Goal: Find specific page/section: Find specific page/section

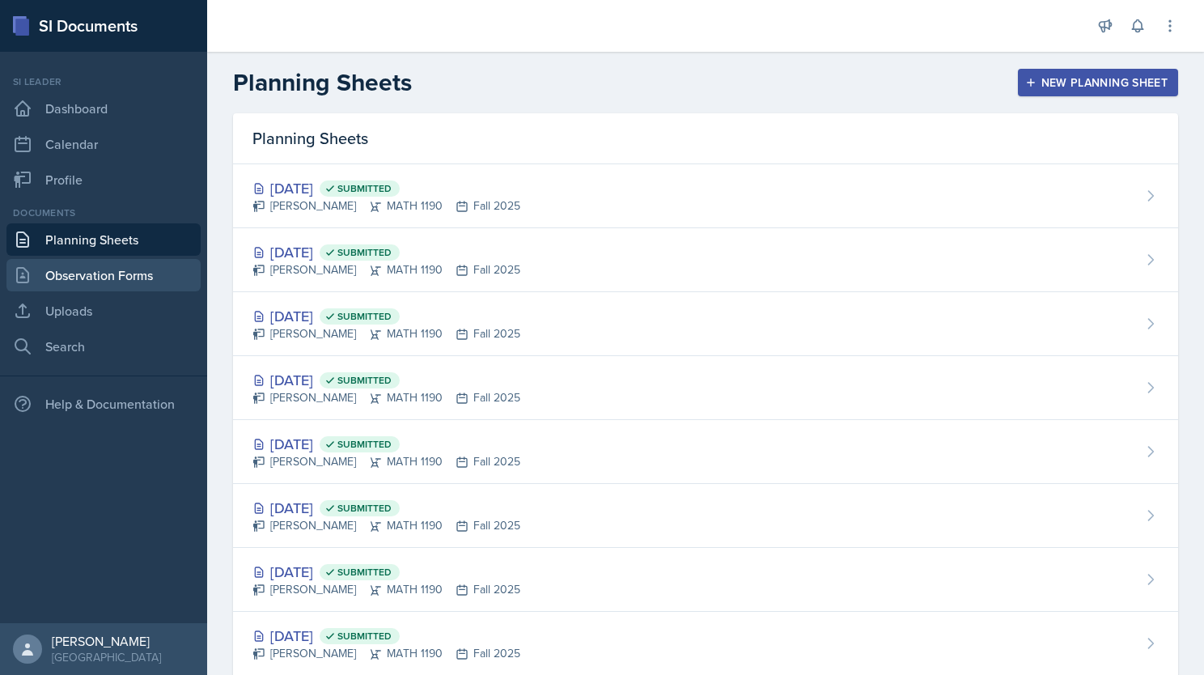
click at [74, 286] on link "Observation Forms" at bounding box center [103, 275] width 194 height 32
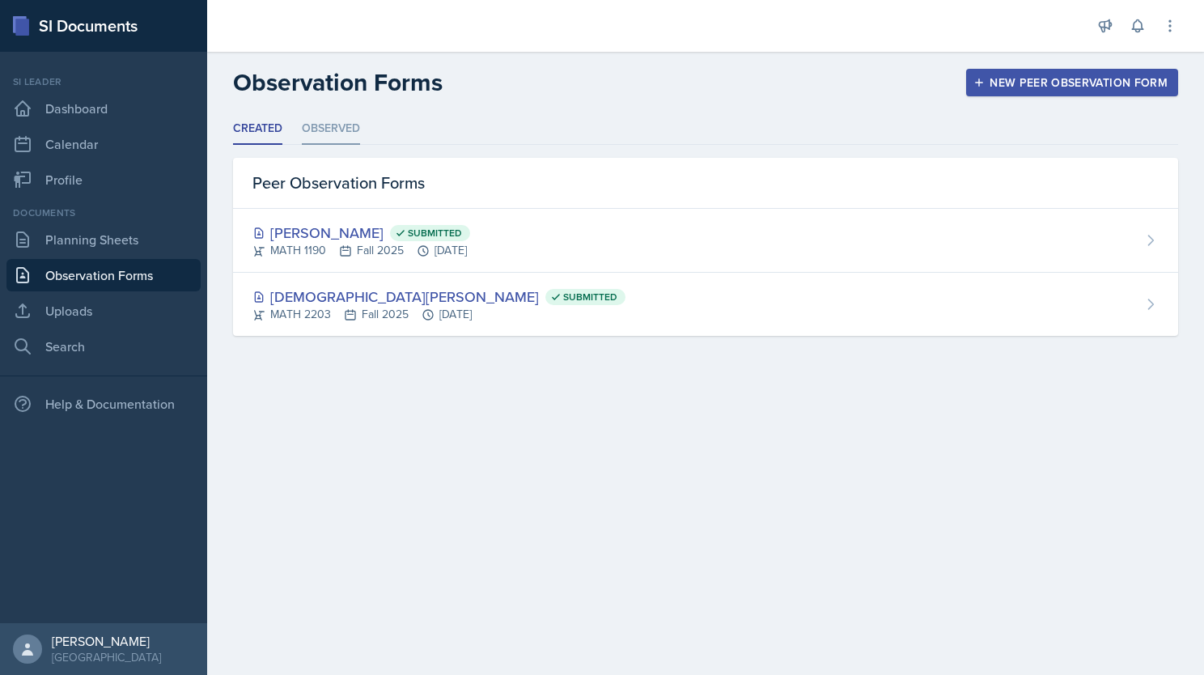
click at [320, 136] on li "Observed" at bounding box center [331, 129] width 58 height 32
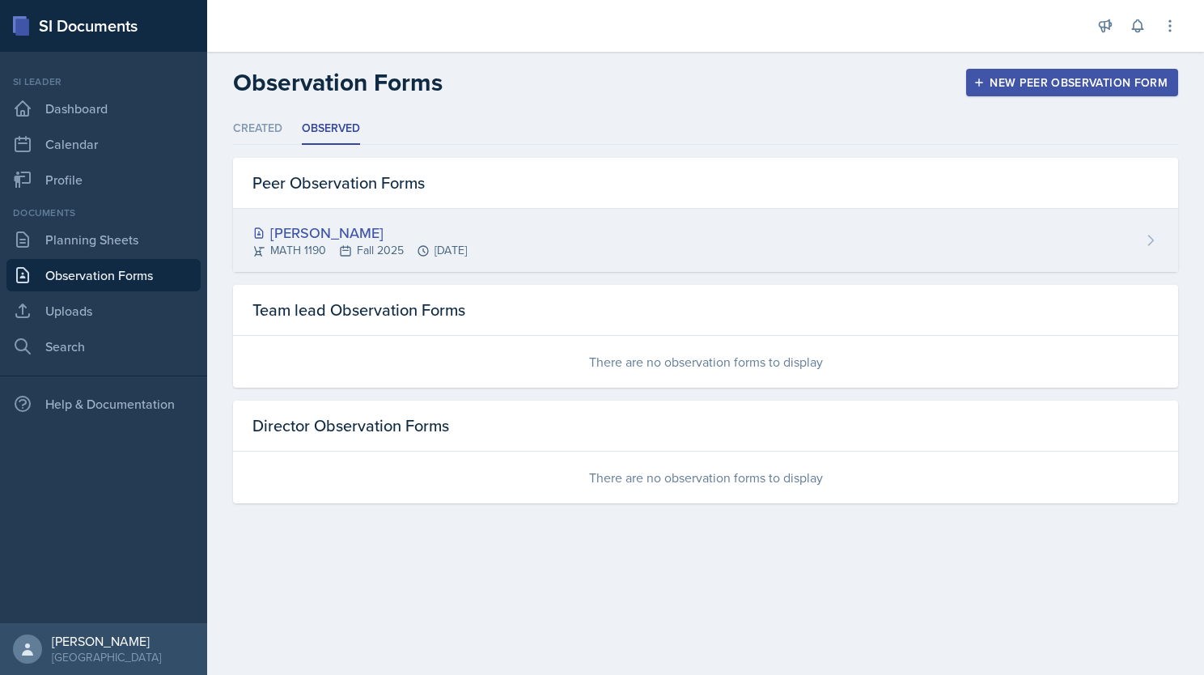
click at [328, 232] on div "[PERSON_NAME]" at bounding box center [359, 233] width 214 height 22
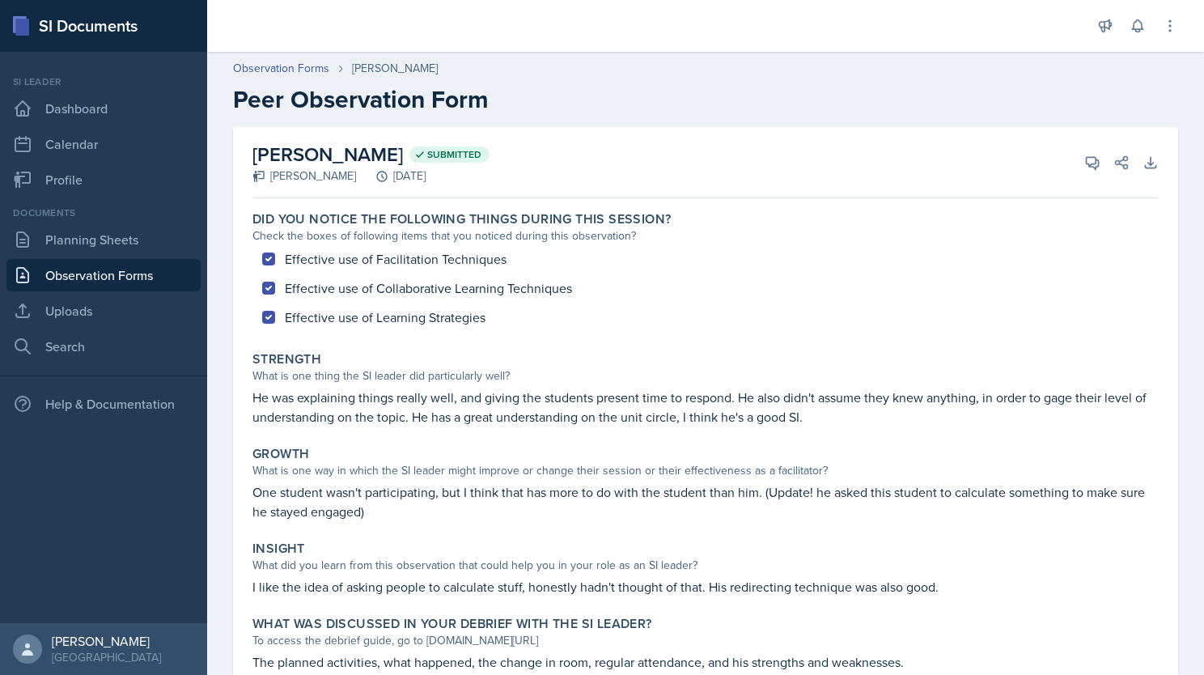
click at [87, 262] on link "Observation Forms" at bounding box center [103, 275] width 194 height 32
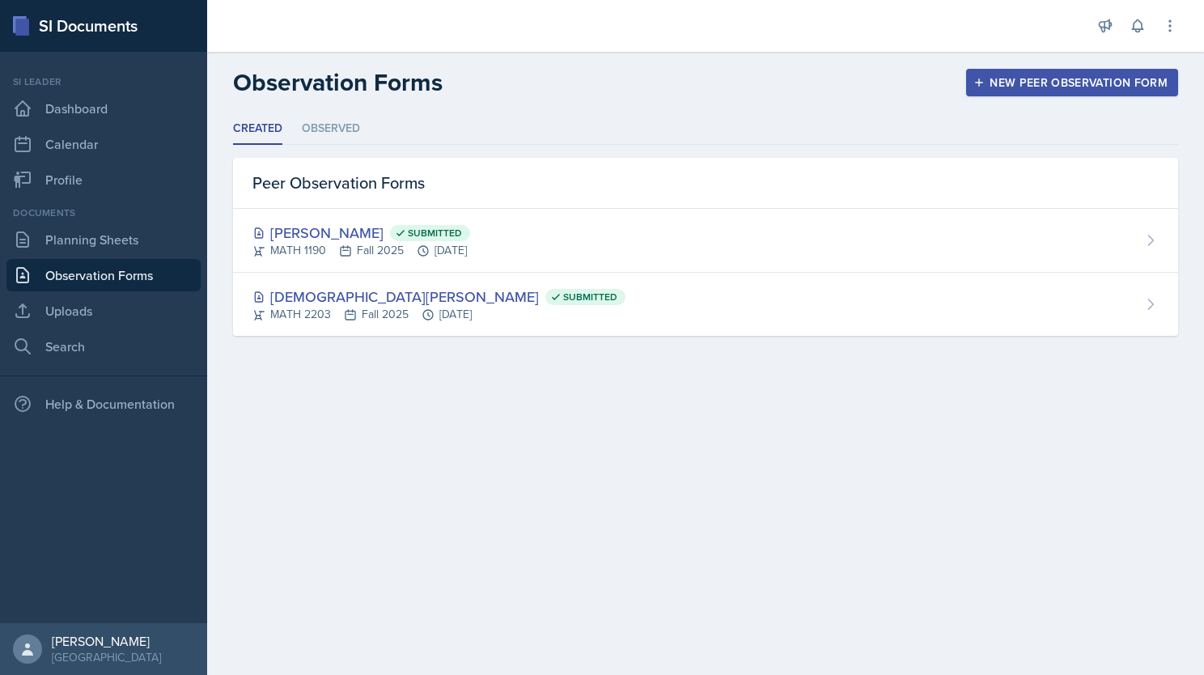
click at [357, 420] on main "Observation Forms New Peer Observation Form Created Observed Created Observed P…" at bounding box center [705, 363] width 997 height 623
